Goal: Find specific page/section: Find specific page/section

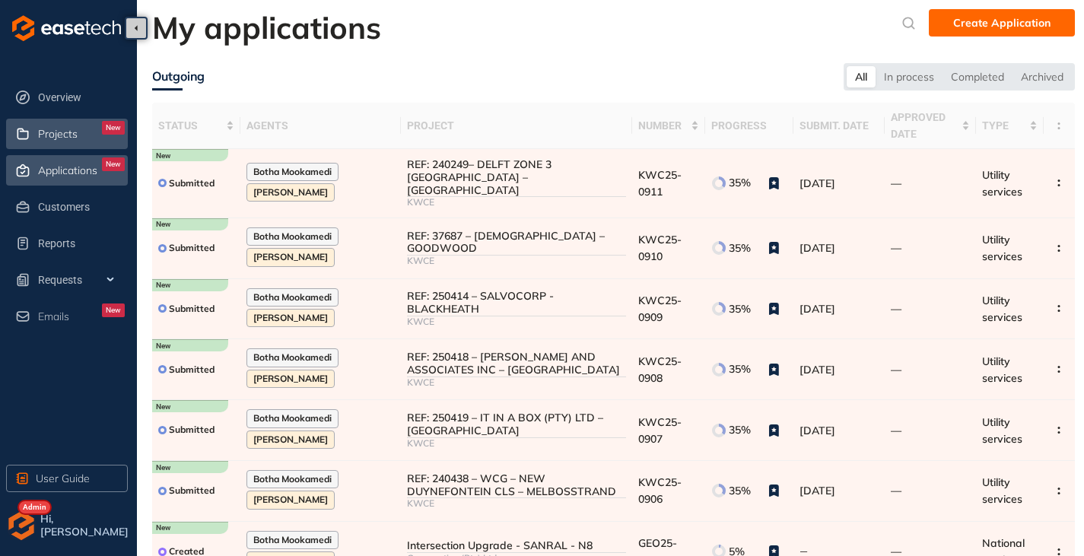
click at [49, 130] on span "Projects" at bounding box center [58, 134] width 40 height 13
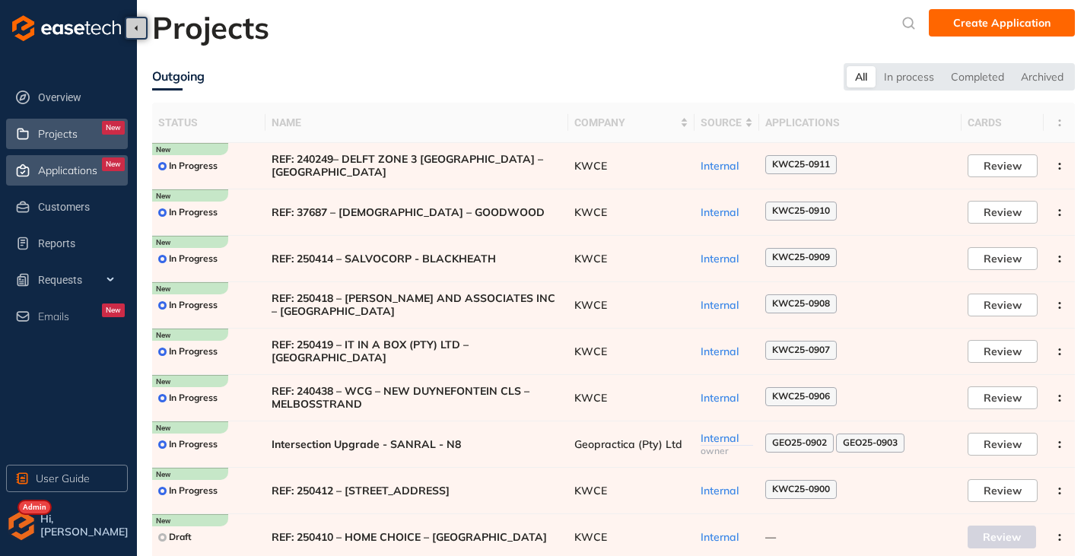
click at [67, 167] on span "Applications" at bounding box center [67, 170] width 59 height 13
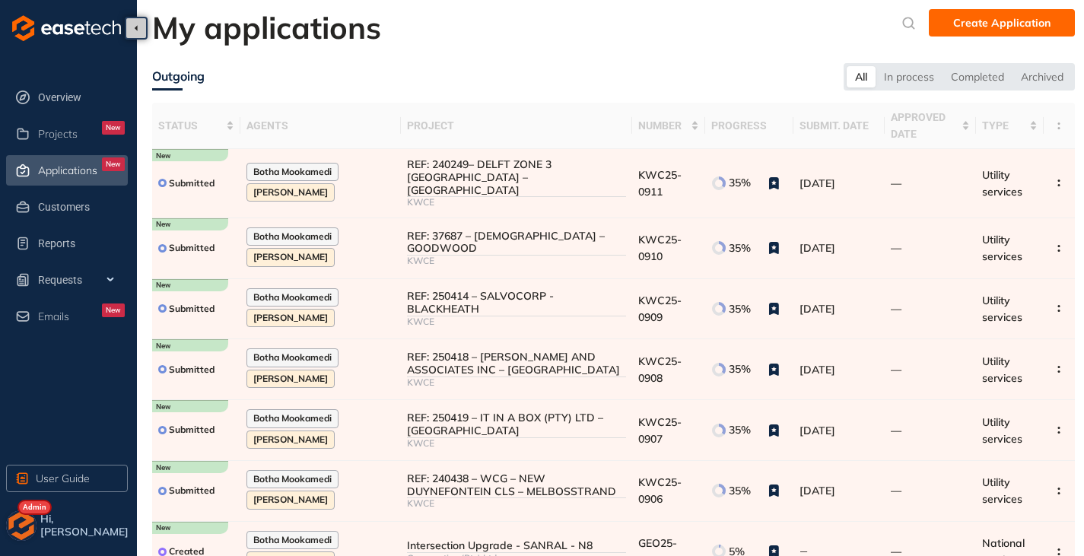
click at [21, 519] on img "button" at bounding box center [21, 526] width 30 height 30
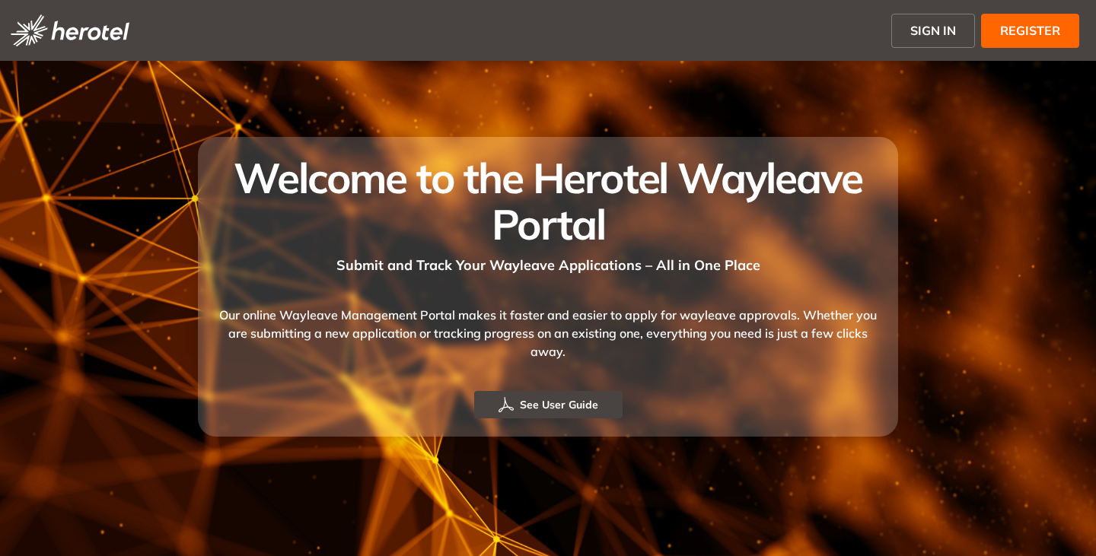
click at [905, 33] on button "SIGN IN" at bounding box center [933, 31] width 84 height 34
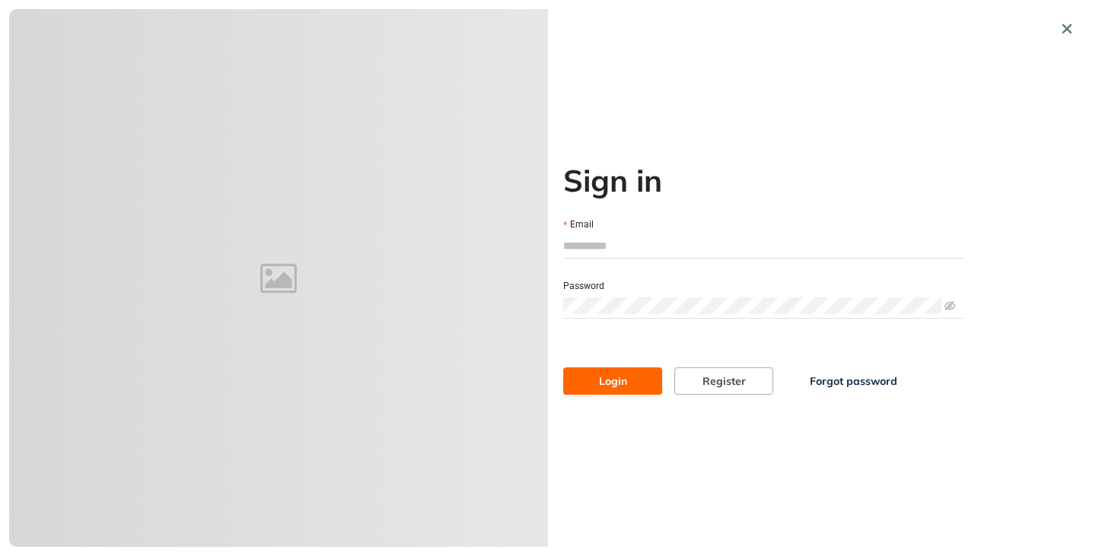
click at [580, 254] on input "Email" at bounding box center [763, 245] width 400 height 23
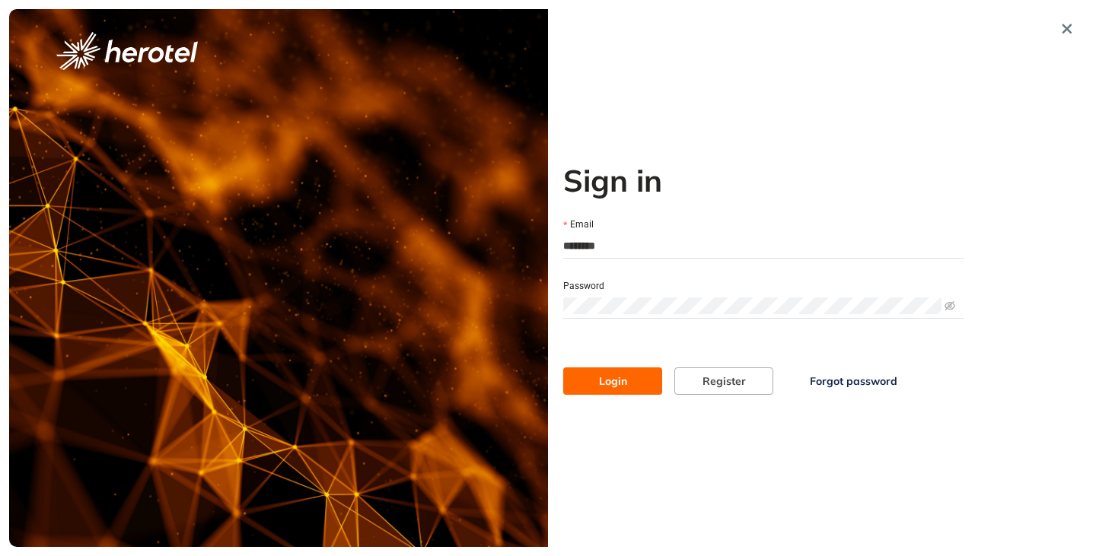
type input "**********"
click at [658, 295] on span at bounding box center [763, 305] width 400 height 23
click at [563, 368] on button "Login" at bounding box center [612, 381] width 99 height 27
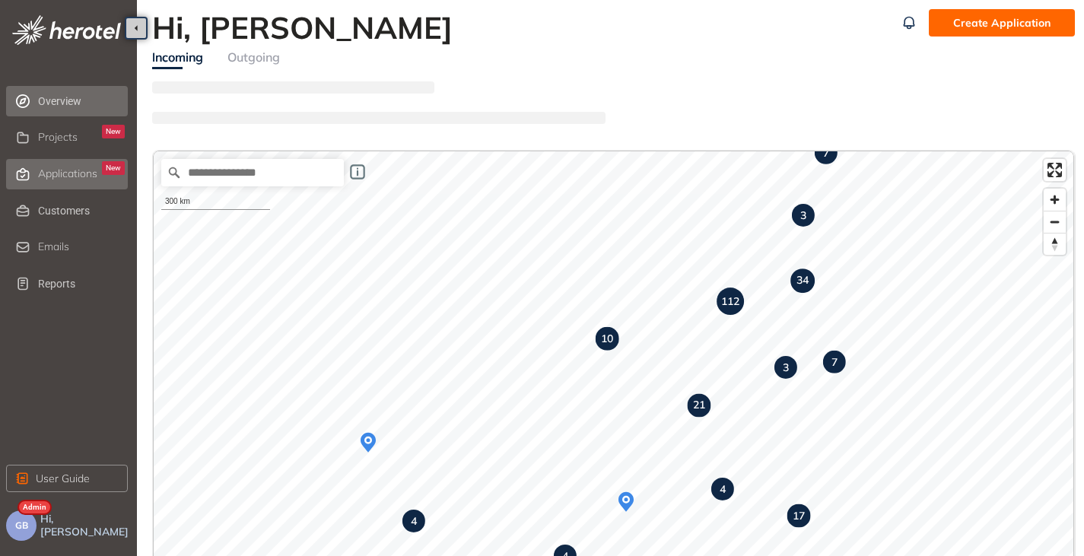
click at [35, 173] on li "Applications New" at bounding box center [67, 174] width 122 height 30
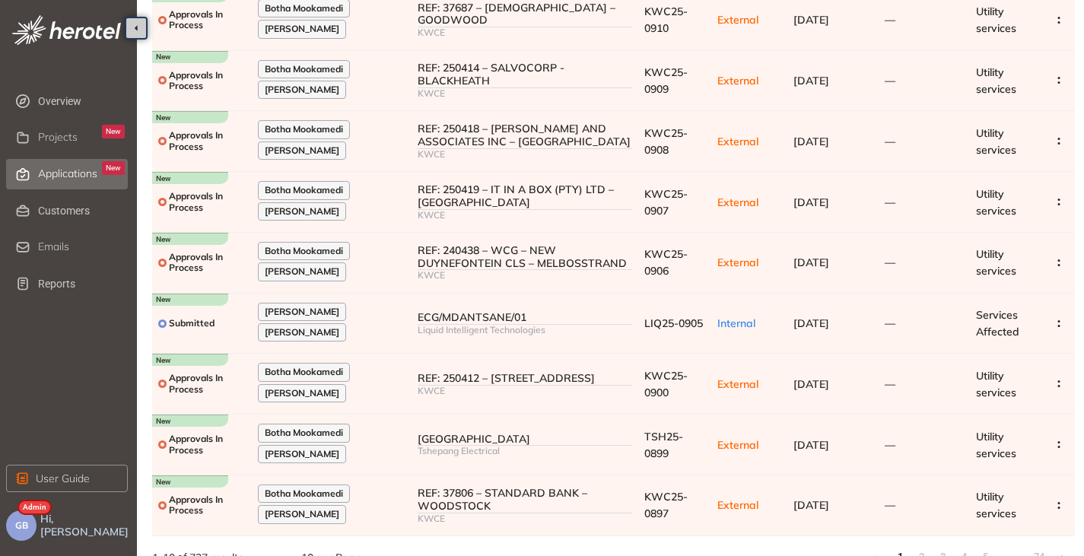
scroll to position [243, 0]
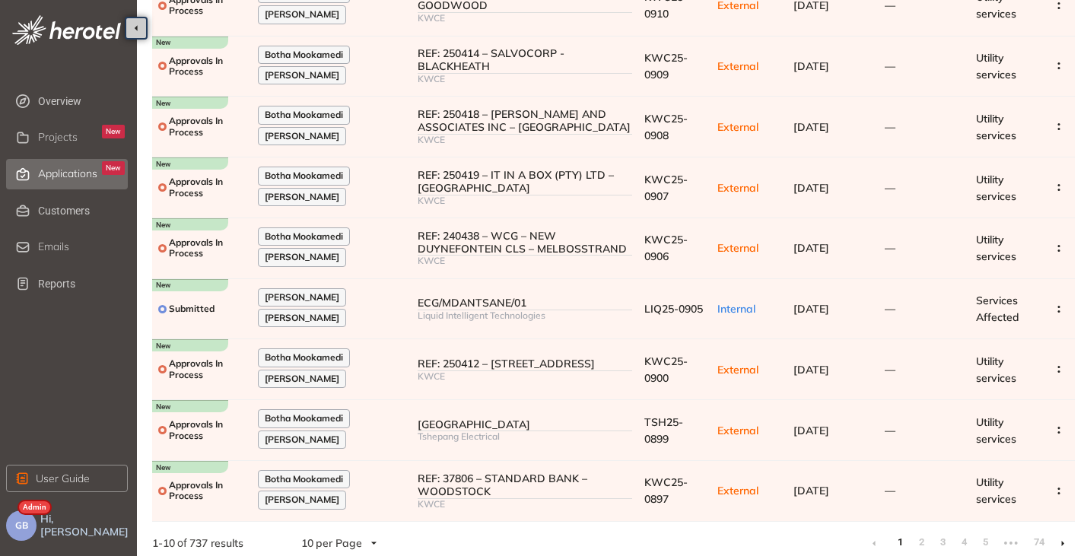
click at [1064, 540] on icon at bounding box center [1063, 543] width 4 height 7
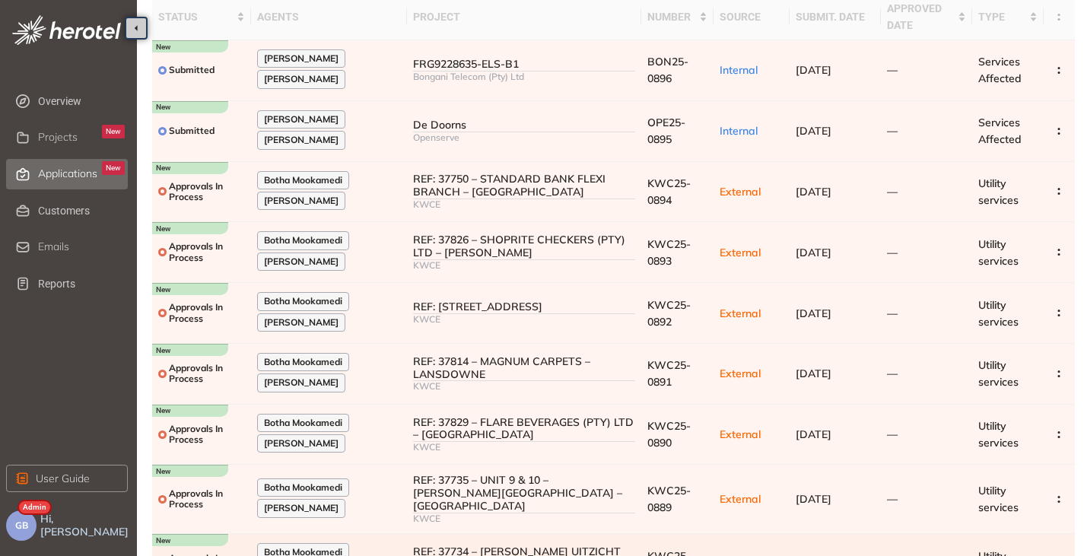
scroll to position [251, 0]
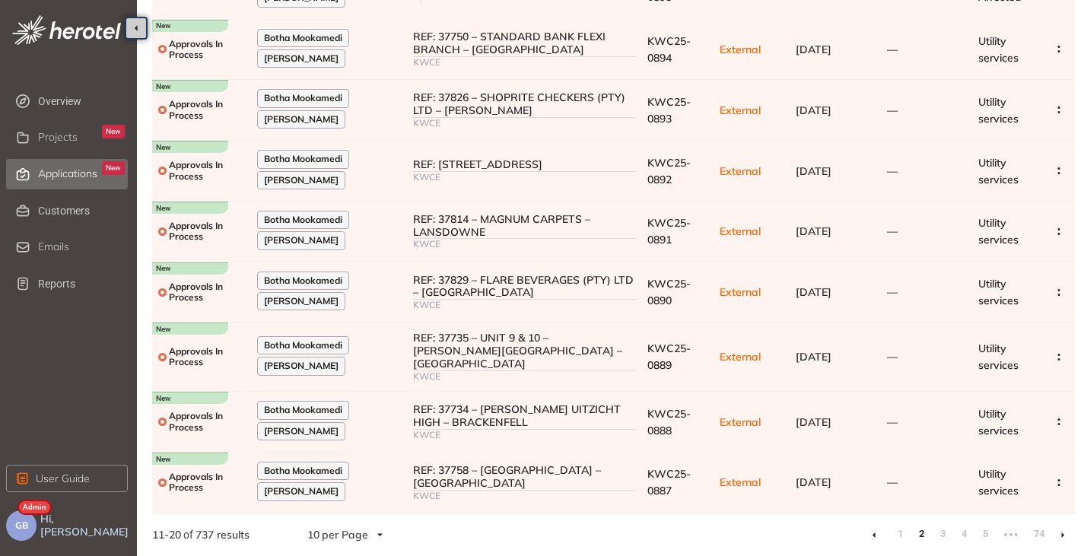
click at [1064, 538] on link at bounding box center [1063, 535] width 4 height 12
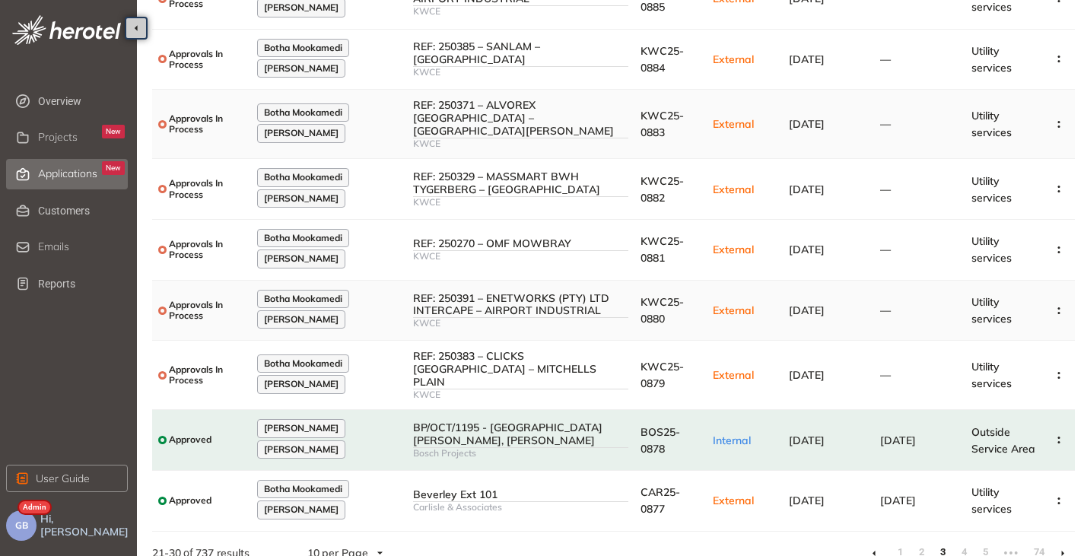
scroll to position [243, 0]
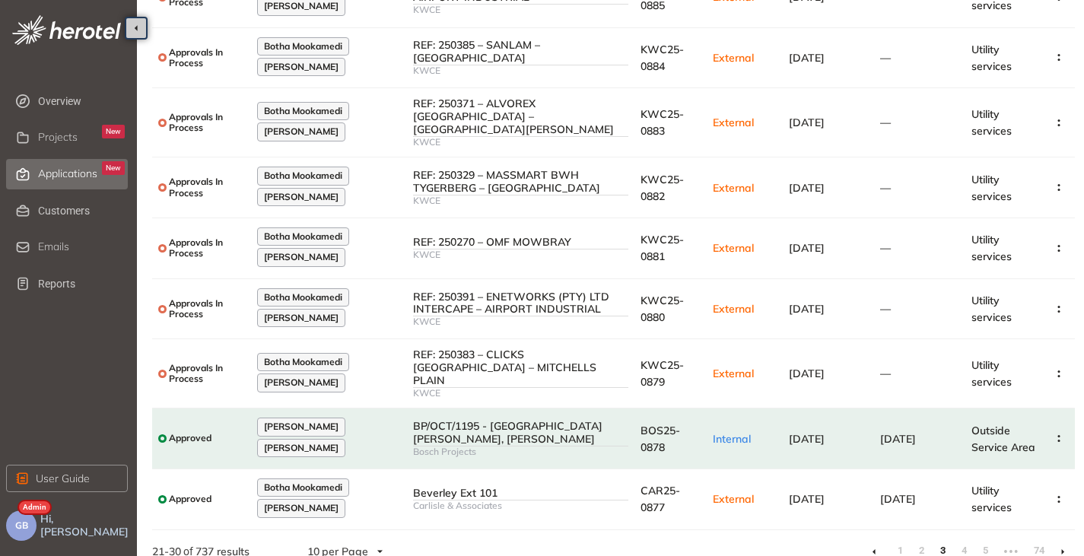
click at [870, 539] on li at bounding box center [874, 551] width 24 height 24
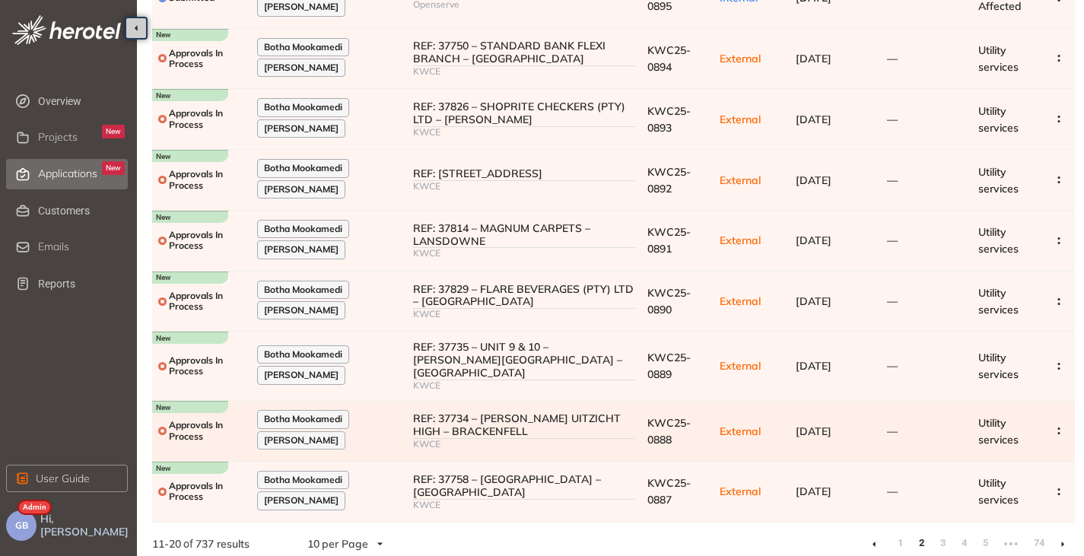
scroll to position [251, 0]
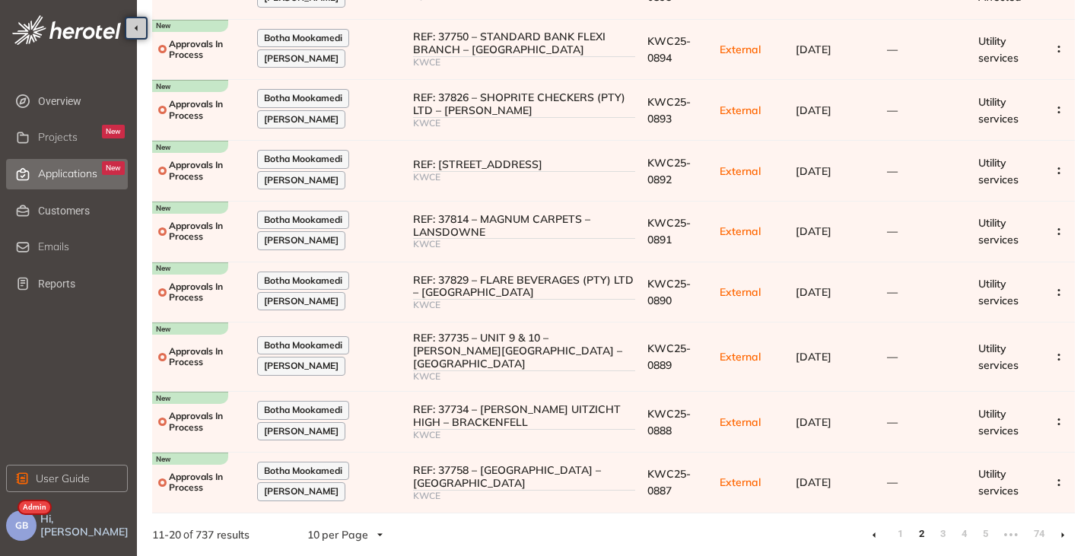
click at [873, 535] on icon at bounding box center [874, 535] width 3 height 5
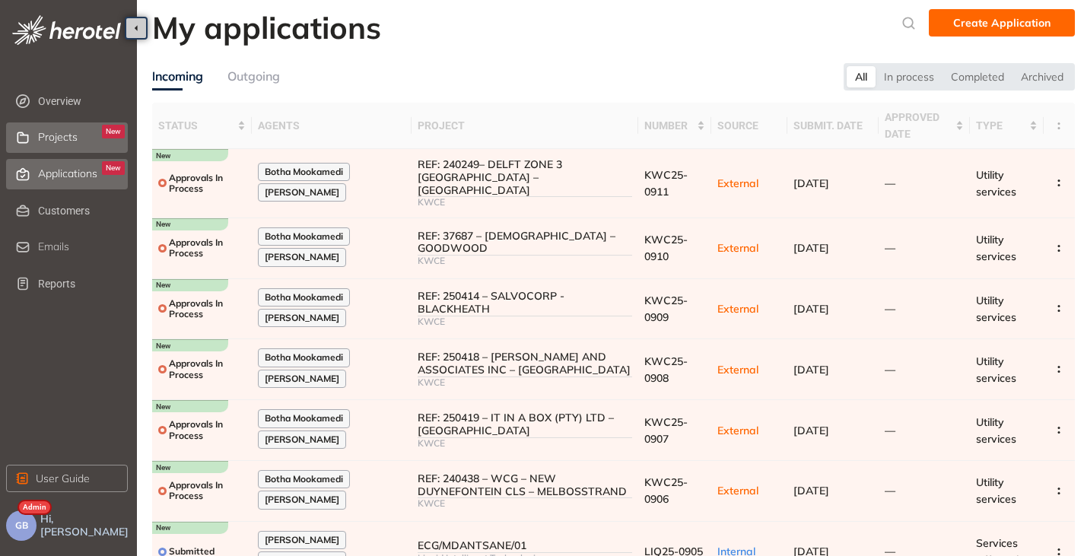
click at [46, 132] on span "Projects" at bounding box center [58, 137] width 40 height 13
